Goal: Navigation & Orientation: Find specific page/section

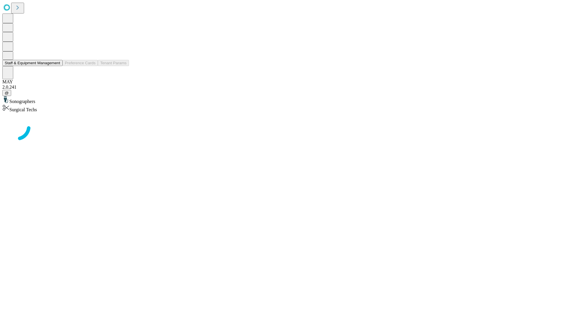
click at [56, 66] on button "Staff & Equipment Management" at bounding box center [32, 63] width 60 height 6
